Goal: Information Seeking & Learning: Learn about a topic

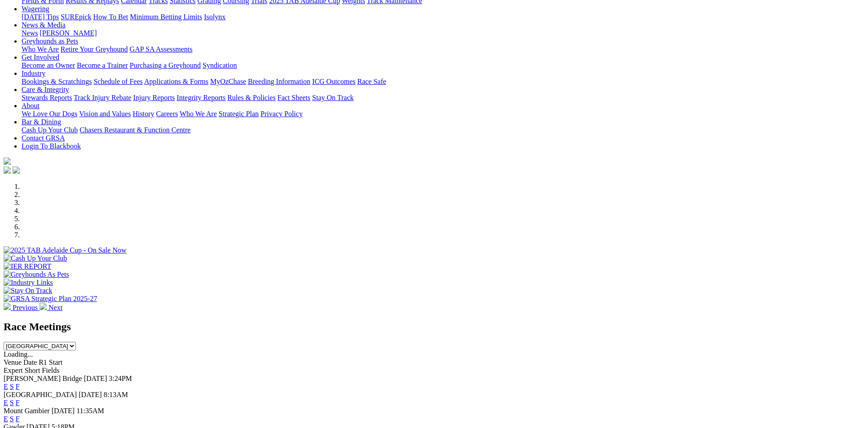
scroll to position [180, 0]
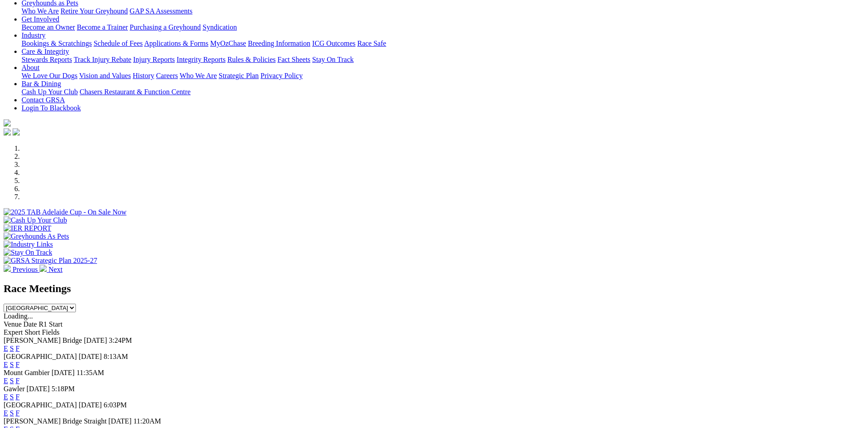
click at [8, 361] on link "E" at bounding box center [6, 365] width 4 height 8
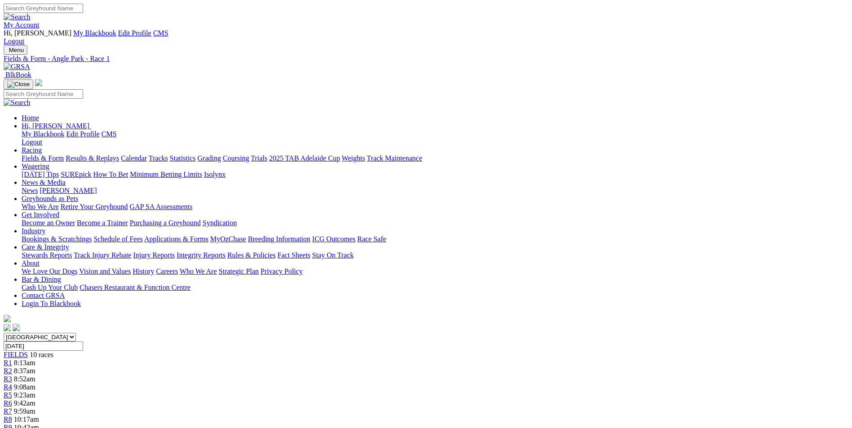
click at [30, 63] on link at bounding box center [17, 67] width 26 height 8
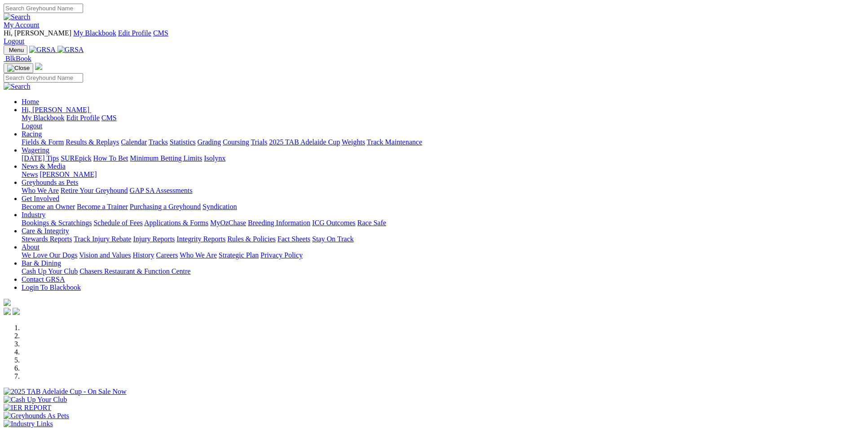
scroll to position [180, 0]
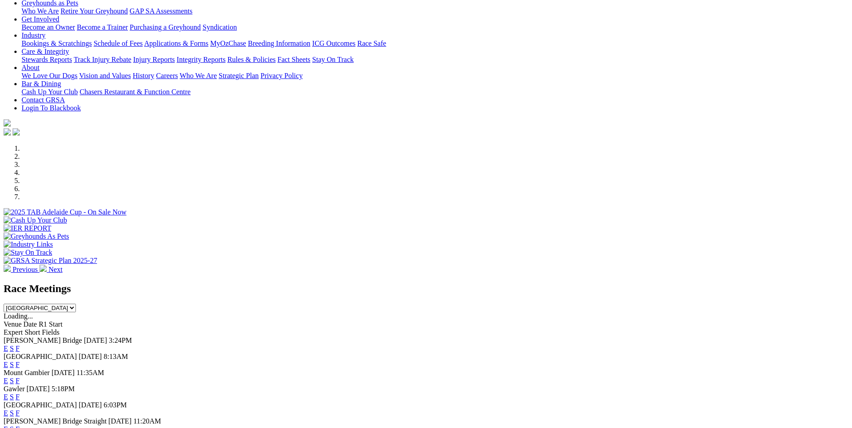
click at [8, 361] on link "E" at bounding box center [6, 365] width 4 height 8
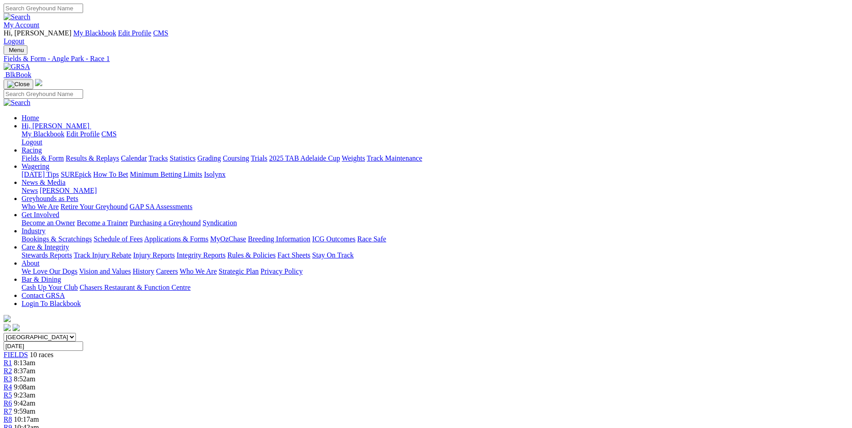
click at [30, 63] on img at bounding box center [17, 67] width 26 height 8
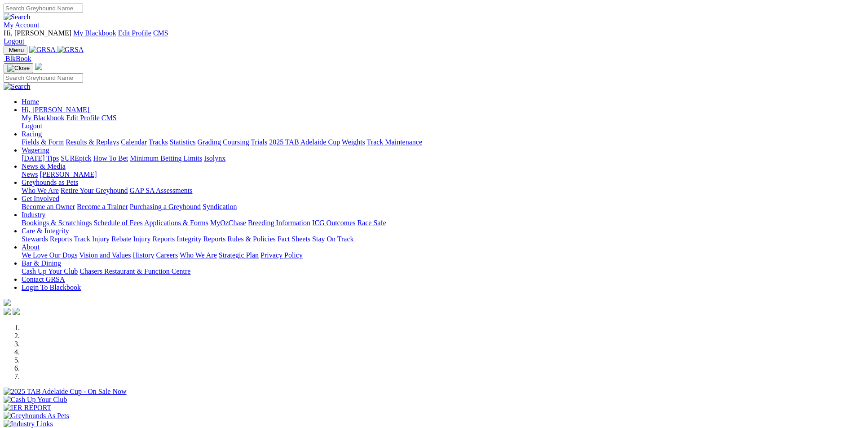
scroll to position [180, 0]
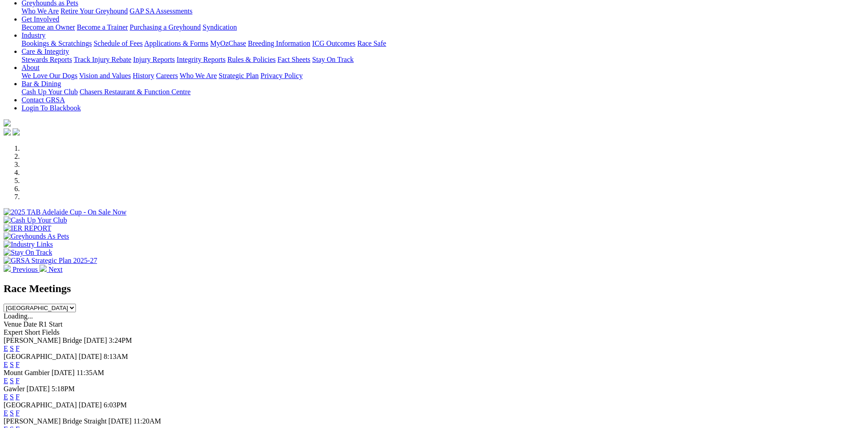
click at [8, 361] on link "E" at bounding box center [6, 365] width 4 height 8
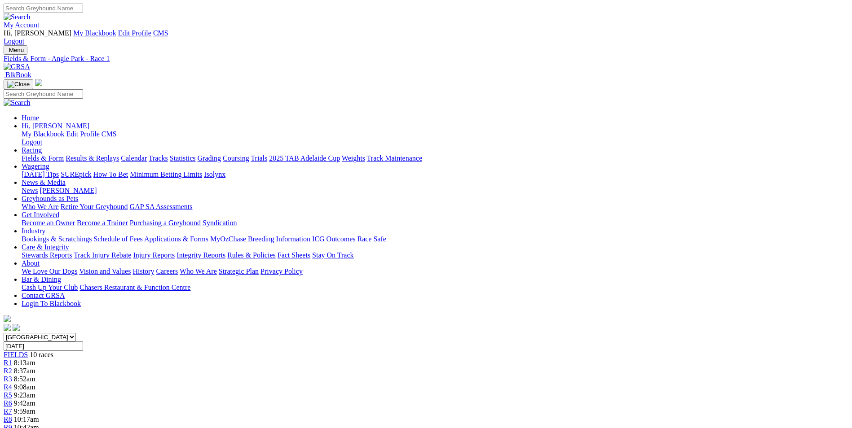
click at [30, 63] on img at bounding box center [17, 67] width 26 height 8
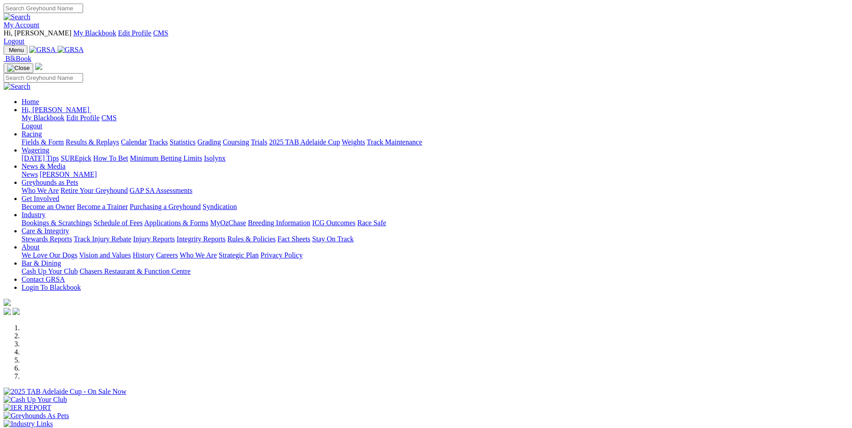
scroll to position [180, 0]
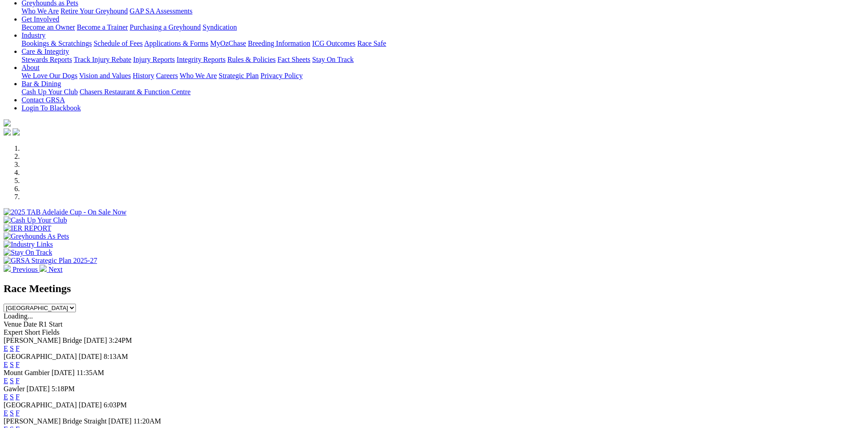
click at [8, 409] on link "E" at bounding box center [6, 413] width 4 height 8
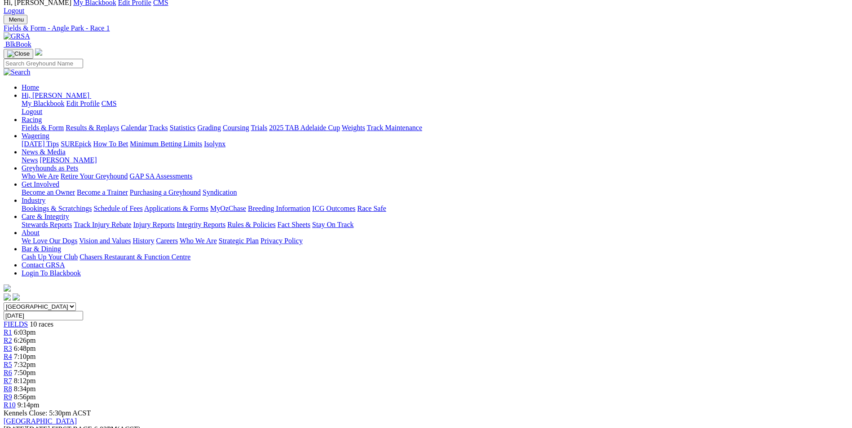
scroll to position [45, 0]
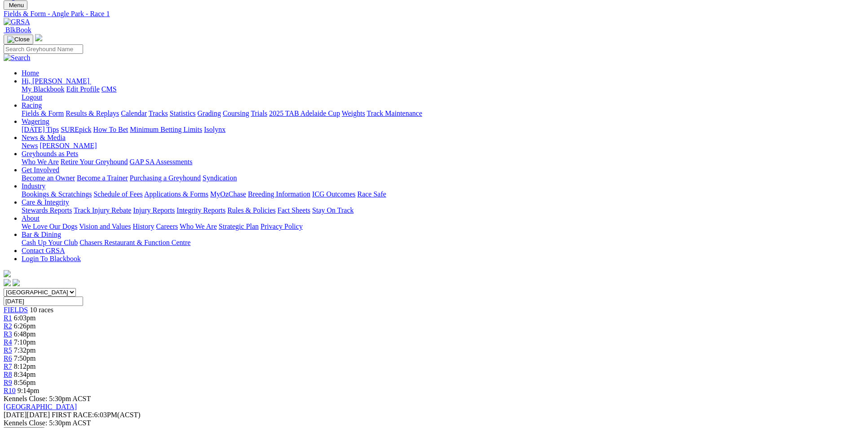
drag, startPoint x: 379, startPoint y: 305, endPoint x: 586, endPoint y: 330, distance: 209.3
drag, startPoint x: 586, startPoint y: 330, endPoint x: 529, endPoint y: 318, distance: 58.6
copy p "We start the evening with a maiden over the short, Life Of Riley (6) Has been p…"
click at [12, 322] on span "R2" at bounding box center [8, 326] width 9 height 8
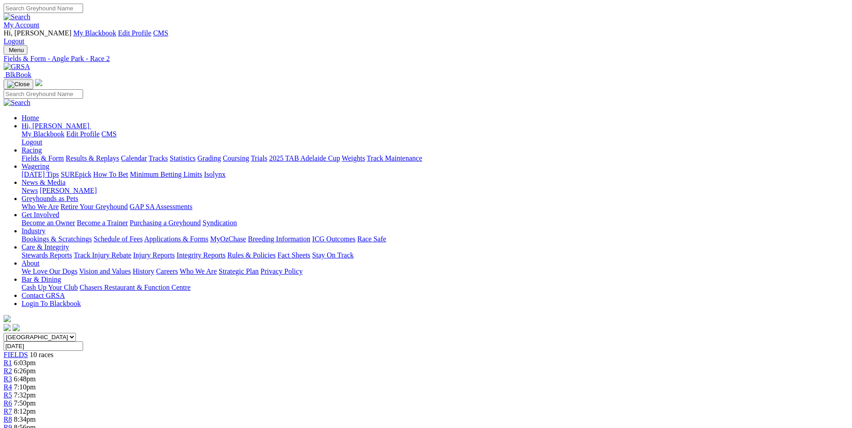
drag, startPoint x: 347, startPoint y: 367, endPoint x: 445, endPoint y: 392, distance: 101.0
drag, startPoint x: 445, startPoint y: 392, endPoint x: 417, endPoint y: 383, distance: 29.3
copy p "Nod Feeney made it two on end when winning here last week when a short price fa…"
click at [36, 375] on span "6:48pm" at bounding box center [25, 379] width 22 height 8
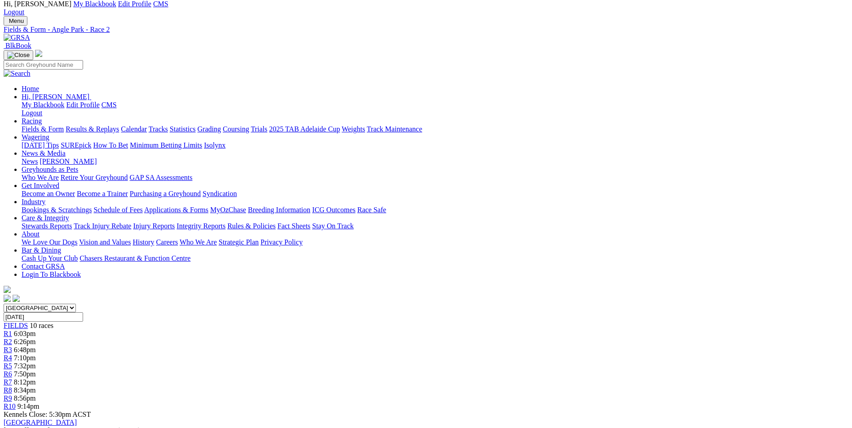
scroll to position [45, 0]
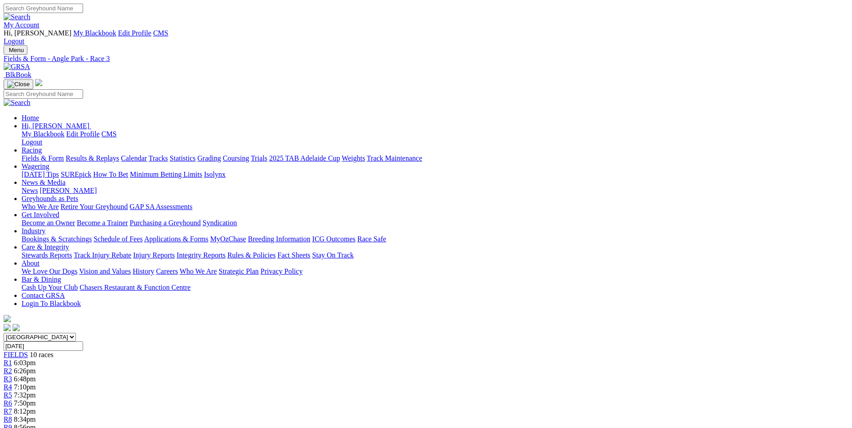
drag, startPoint x: 341, startPoint y: 368, endPoint x: 414, endPoint y: 392, distance: 76.5
drag, startPoint x: 414, startPoint y: 392, endPoint x: 395, endPoint y: 387, distance: 18.9
copy p "This is over the 530M and we will go with [PERSON_NAME] (2) here who is returni…"
click at [372, 383] on div "R4 7:10pm" at bounding box center [426, 387] width 845 height 8
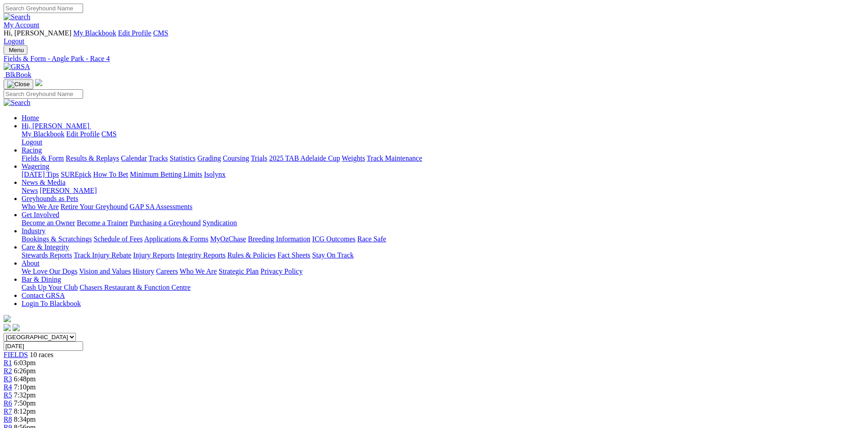
drag, startPoint x: 337, startPoint y: 349, endPoint x: 434, endPoint y: 376, distance: 100.1
drag, startPoint x: 434, startPoint y: 376, endPoint x: 419, endPoint y: 372, distance: 14.9
copy p "Woodside Frankie (1) did a good job to score here last week when showing good b…"
click at [414, 392] on div "R5 7:32pm" at bounding box center [426, 396] width 845 height 8
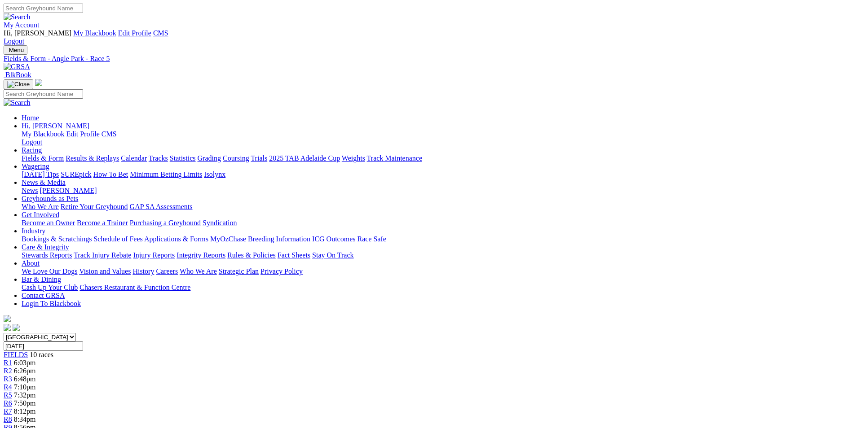
drag, startPoint x: 348, startPoint y: 367, endPoint x: 490, endPoint y: 394, distance: 144.4
drag, startPoint x: 490, startPoint y: 394, endPoint x: 444, endPoint y: 378, distance: 49.0
copy p "Capybara (2) is the selection here on her recent racing, she has good box manne…"
click at [12, 400] on link "R6" at bounding box center [8, 404] width 9 height 8
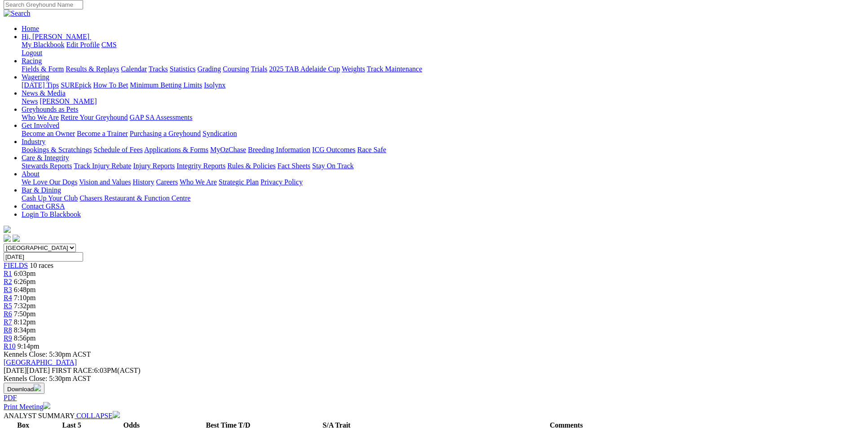
scroll to position [90, 0]
drag, startPoint x: 319, startPoint y: 293, endPoint x: 377, endPoint y: 318, distance: 62.7
drag, startPoint x: 377, startPoint y: 318, endPoint x: 357, endPoint y: 308, distance: 22.3
copy p "Nangar Express (7) is resuming here tonight from a 6 week spell, his form prior…"
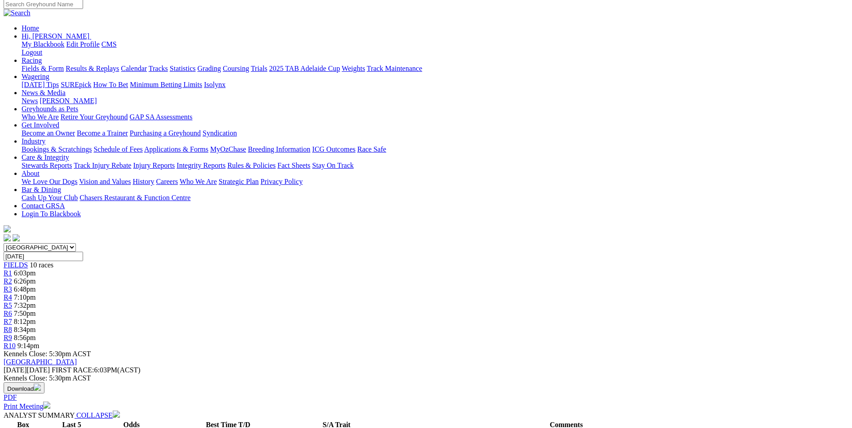
click at [540, 318] on div "R7 8:12pm" at bounding box center [426, 322] width 845 height 8
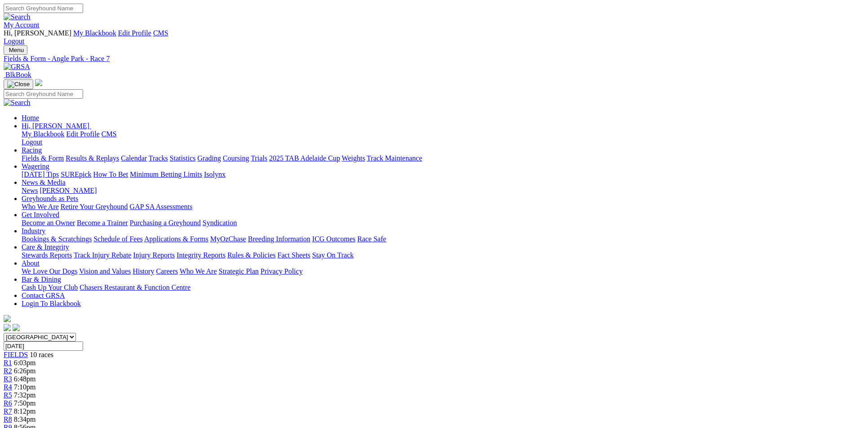
drag, startPoint x: 342, startPoint y: 367, endPoint x: 413, endPoint y: 388, distance: 74.0
drag, startPoint x: 413, startPoint y: 388, endPoint x: 392, endPoint y: 386, distance: 21.2
copy p "Bobcat Chevy (1) form over the short has been smart of late, he has won four of…"
click at [36, 416] on span "8:34pm" at bounding box center [25, 420] width 22 height 8
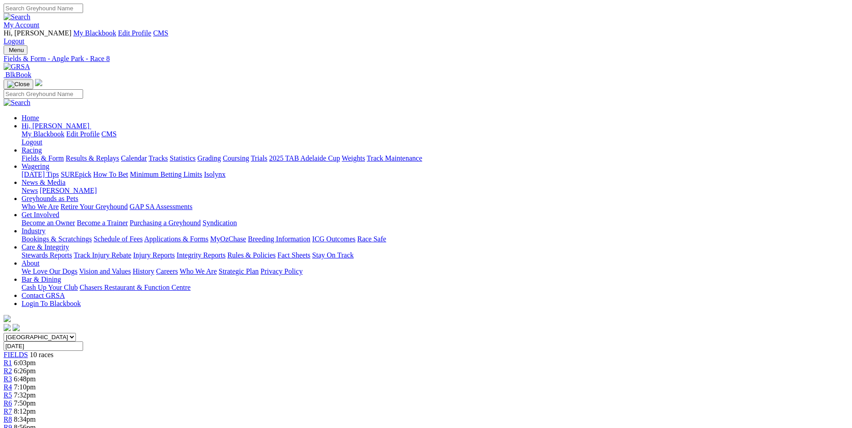
drag, startPoint x: 303, startPoint y: 367, endPoint x: 605, endPoint y: 383, distance: 302.6
drag, startPoint x: 605, startPoint y: 383, endPoint x: 572, endPoint y: 379, distance: 33.1
copy p "This is a good race here over the short, there is a lot of early speed so Short…"
click at [616, 424] on div "R9 8:56pm" at bounding box center [426, 428] width 845 height 8
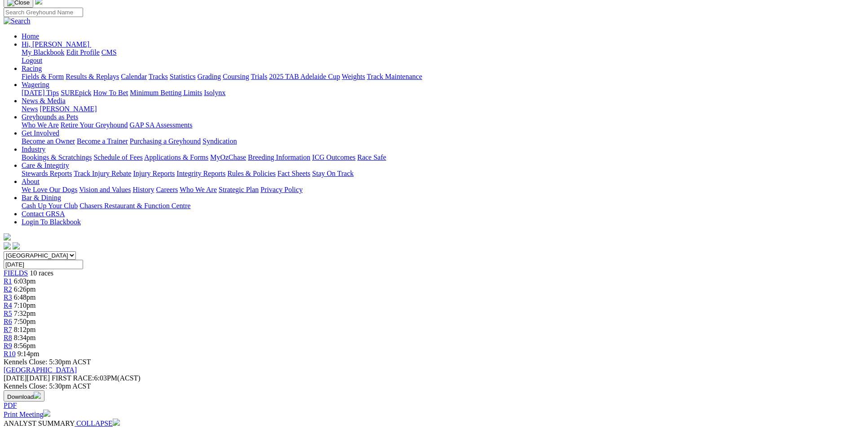
scroll to position [90, 0]
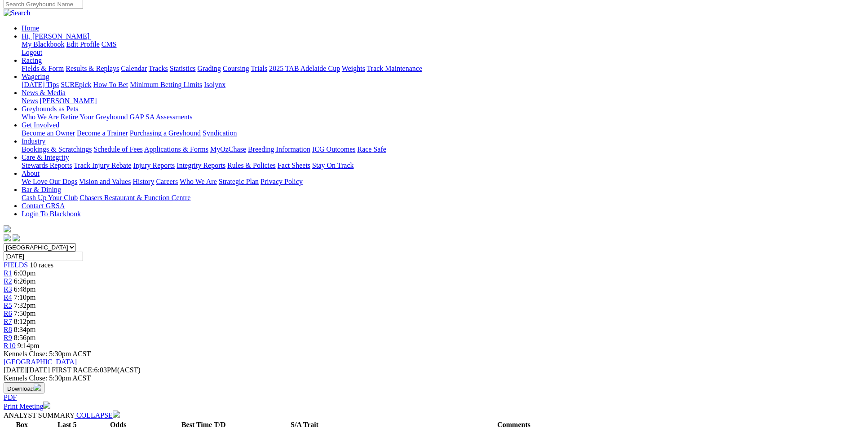
drag, startPoint x: 376, startPoint y: 261, endPoint x: 605, endPoint y: 288, distance: 230.6
drag, startPoint x: 605, startPoint y: 288, endPoint x: 561, endPoint y: 273, distance: 46.2
copy p "The Oakey kennel could have a handy night if all goes to plan, She's Elaborate …"
click at [16, 342] on link "R10" at bounding box center [10, 346] width 12 height 8
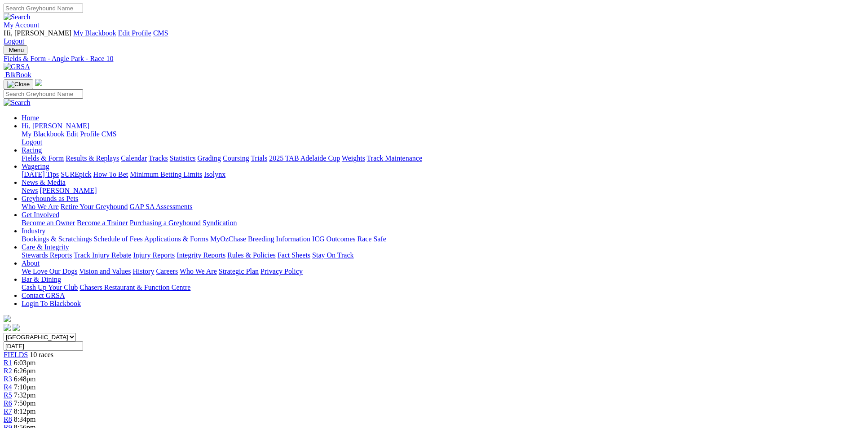
drag, startPoint x: 369, startPoint y: 351, endPoint x: 574, endPoint y: 384, distance: 208.2
copy p "The last of the evening and get on Allinga [PERSON_NAME] (2) who has been racin…"
